Goal: Contribute content: Contribute content

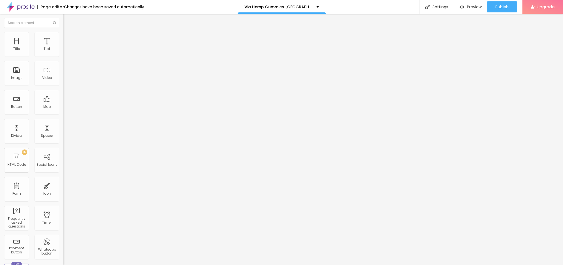
click at [63, 47] on span "Add image" at bounding box center [74, 45] width 23 height 5
click at [68, 38] on span "Style" at bounding box center [72, 35] width 8 height 5
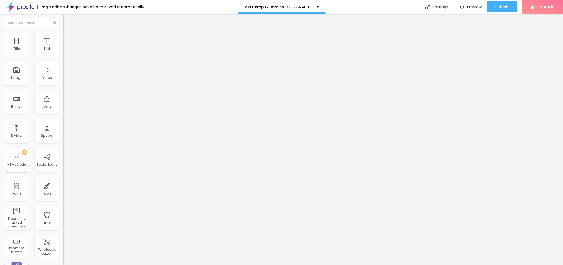
type input "85"
type input "80"
type input "75"
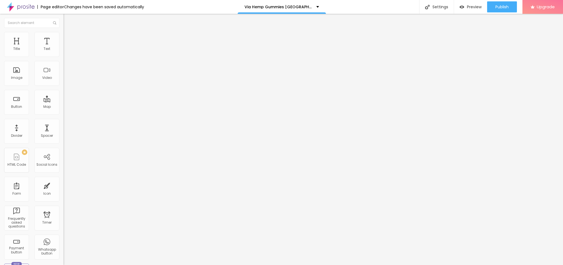
type input "75"
type input "70"
type input "65"
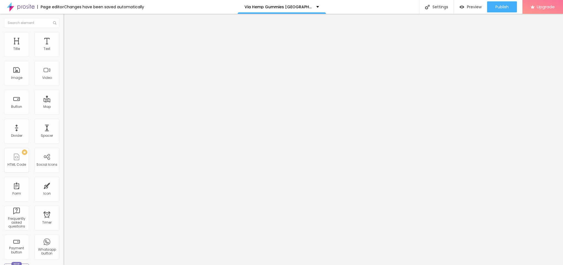
type input "60"
type input "55"
type input "50"
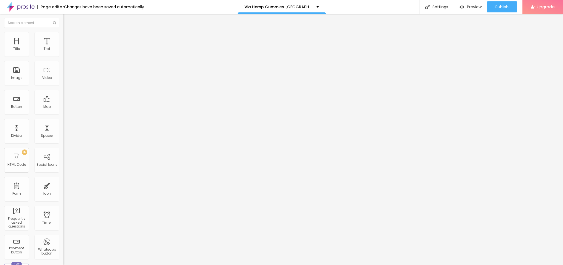
type input "50"
type input "45"
type input "40"
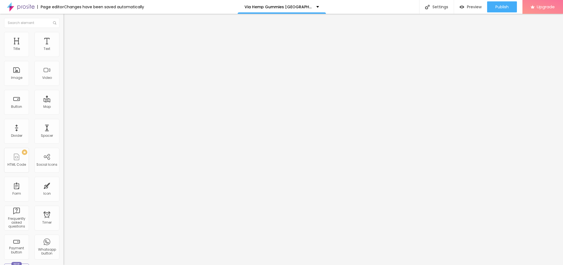
type input "35"
drag, startPoint x: 57, startPoint y: 59, endPoint x: 21, endPoint y: 56, distance: 35.7
type input "35"
click at [63, 56] on input "range" at bounding box center [81, 54] width 36 height 4
click at [63, 32] on li "Content" at bounding box center [94, 29] width 63 height 6
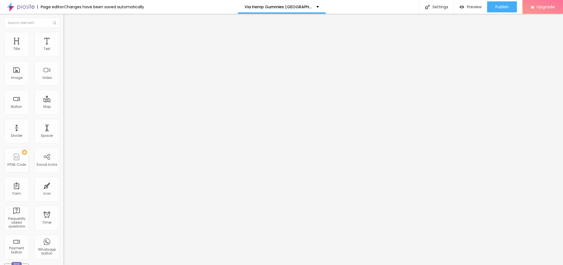
click at [63, 56] on input "text" at bounding box center [96, 53] width 66 height 6
paste input "Via Hemp Gummies [GEOGRAPHIC_DATA]"
type input "Via Hemp Gummies [GEOGRAPHIC_DATA]"
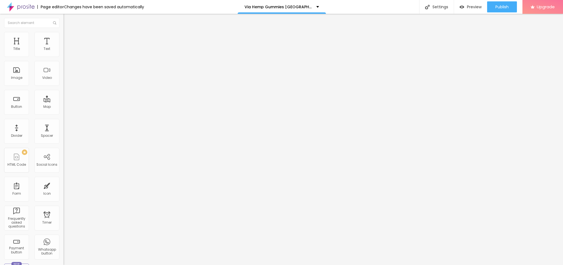
click at [63, 126] on div "Change image Image description (Alt) Via Hemp Gummies [GEOGRAPHIC_DATA] Align A…" at bounding box center [94, 84] width 63 height 83
paste input "[URL][DOMAIN_NAME][DOMAIN_NAME]"
type input "[URL][DOMAIN_NAME][DOMAIN_NAME]"
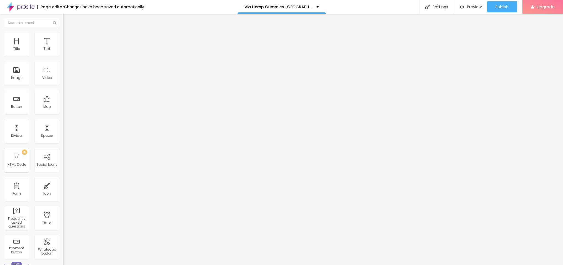
drag, startPoint x: 26, startPoint y: 58, endPoint x: 0, endPoint y: 64, distance: 26.5
click at [63, 64] on div "Text Click me Align Size Default Small Default Big Link URL https:// Open in ne…" at bounding box center [94, 83] width 63 height 80
paste input "😍👇SHOP NOW😍👇"
type input "😍👇SHOP NOW😍👇"
drag, startPoint x: 25, startPoint y: 114, endPoint x: 0, endPoint y: 107, distance: 26.0
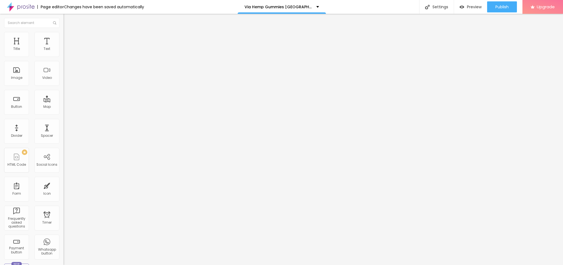
click at [63, 107] on div "Text 😍👇SHOP NOW😍👇 Align Size Default Small Default Big Link URL https:// Open i…" at bounding box center [94, 83] width 63 height 80
paste input "[URL][DOMAIN_NAME]"
type input "[URL][DOMAIN_NAME]"
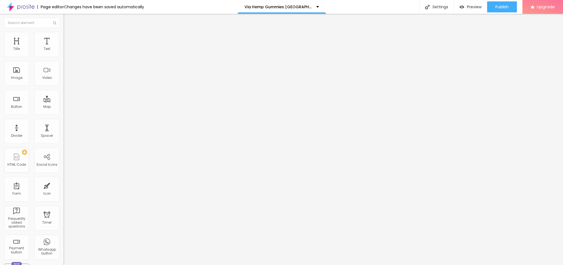
click at [63, 53] on button "button" at bounding box center [67, 50] width 8 height 6
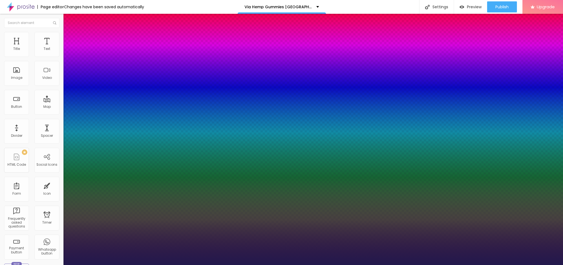
type input "15"
type input "1"
type input "17"
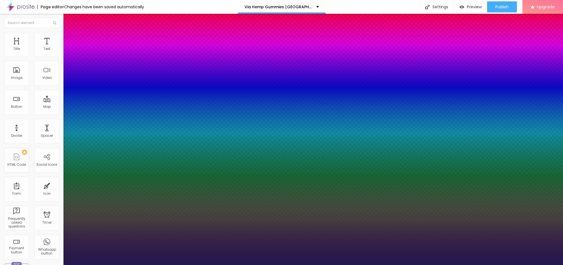
type input "1"
type input "18"
type input "1"
type input "19"
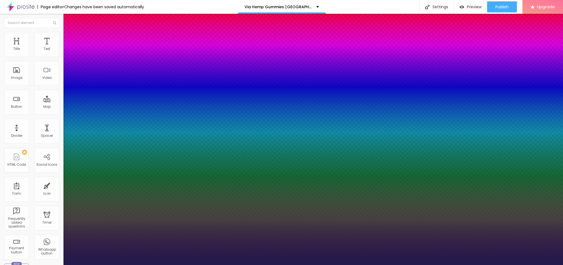
type input "19"
type input "1"
type input "21"
type input "1"
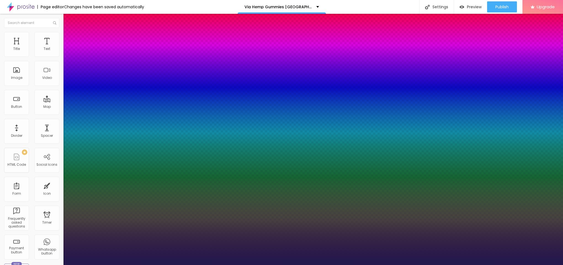
drag, startPoint x: 74, startPoint y: 93, endPoint x: 77, endPoint y: 93, distance: 3.4
type input "21"
click at [272, 265] on div at bounding box center [281, 265] width 563 height 0
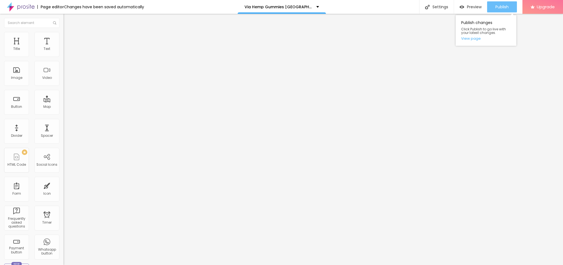
click at [499, 6] on span "Publish" at bounding box center [501, 7] width 13 height 4
click at [472, 40] on link "View page" at bounding box center [486, 39] width 50 height 4
